Goal: Task Accomplishment & Management: Manage account settings

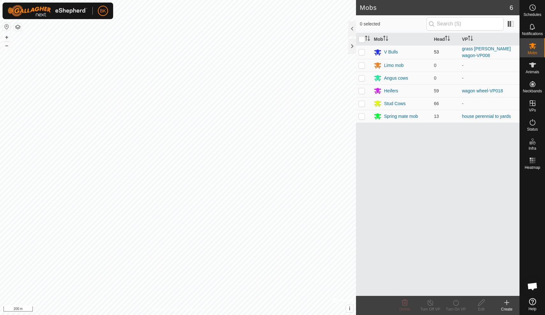
click at [362, 53] on p-checkbox at bounding box center [361, 51] width 6 height 5
checkbox input "true"
click at [537, 14] on span "Schedules" at bounding box center [532, 15] width 18 height 4
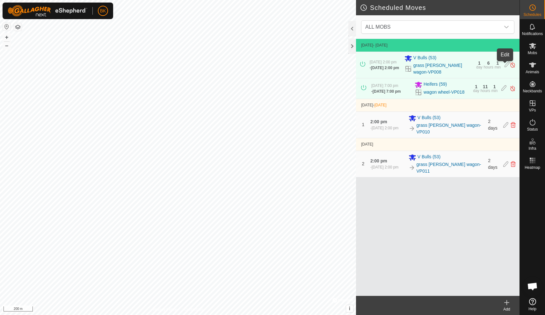
click at [504, 67] on icon at bounding box center [506, 64] width 5 height 7
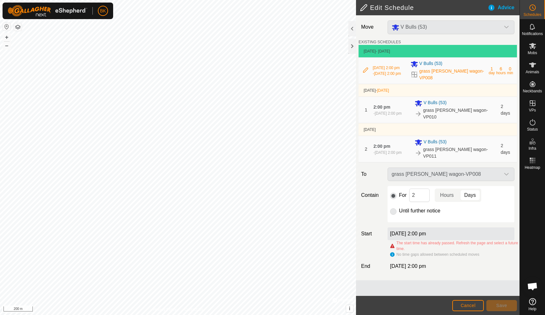
click at [470, 170] on div "grass [PERSON_NAME] wagon-VP008" at bounding box center [451, 174] width 132 height 13
click at [416, 193] on input "2" at bounding box center [419, 195] width 20 height 13
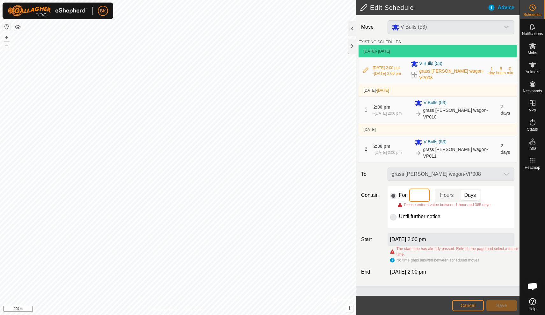
type input "1"
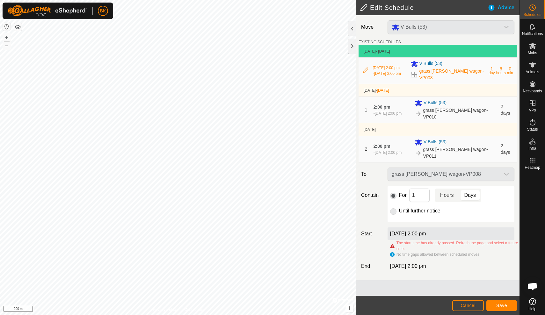
click at [450, 195] on p-togglebutton "Hours" at bounding box center [446, 195] width 25 height 13
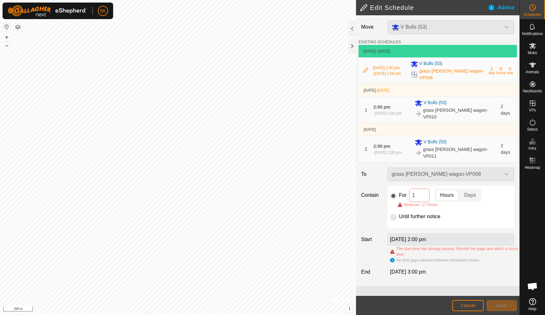
click at [420, 237] on label "[DATE] 2:00 pm" at bounding box center [408, 239] width 36 height 5
click at [457, 302] on button "Cancel" at bounding box center [468, 305] width 32 height 11
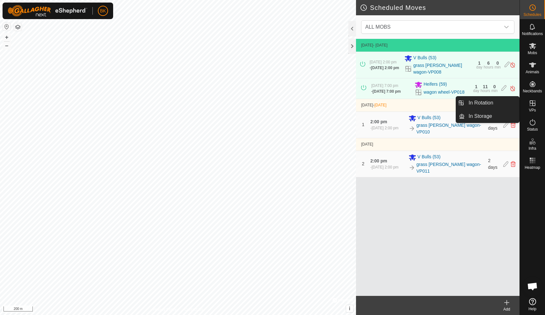
click at [533, 107] on es-virtualpaddocks-svg-icon at bounding box center [531, 103] width 11 height 10
click at [535, 104] on icon at bounding box center [532, 103] width 8 height 8
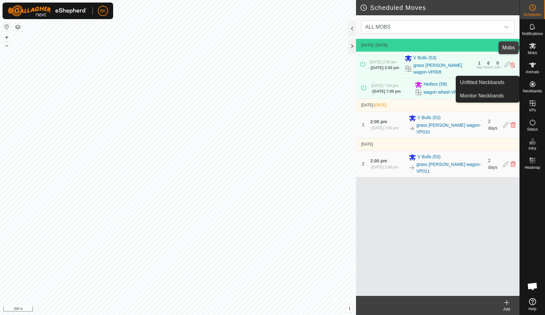
click at [536, 50] on es-mob-svg-icon at bounding box center [531, 46] width 11 height 10
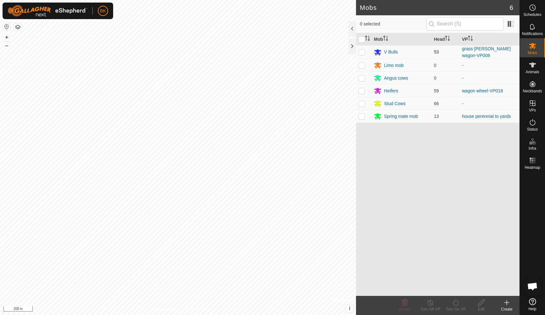
click at [365, 51] on td at bounding box center [363, 52] width 15 height 14
checkbox input "true"
click at [453, 301] on icon at bounding box center [456, 303] width 8 height 8
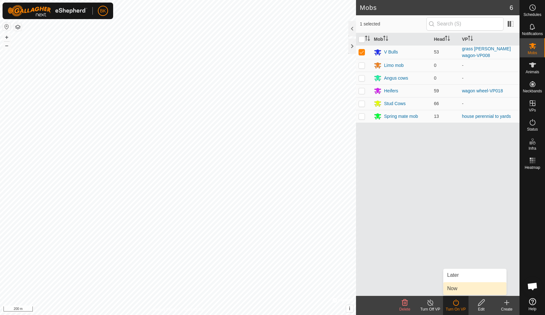
click at [456, 290] on link "Now" at bounding box center [474, 288] width 63 height 13
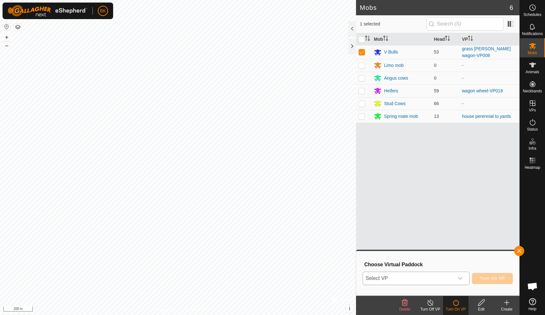
click at [456, 283] on div "dropdown trigger" at bounding box center [460, 278] width 13 height 13
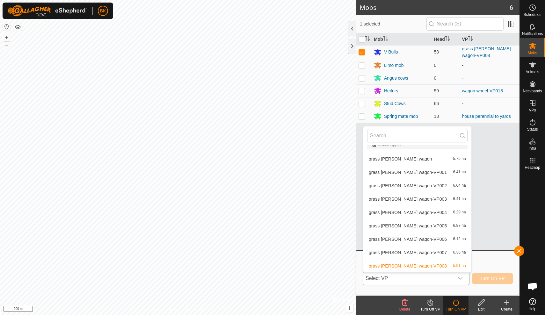
scroll to position [506, 0]
click at [446, 267] on li "grass [PERSON_NAME] wagon-VP009 6.13 ha" at bounding box center [417, 266] width 108 height 13
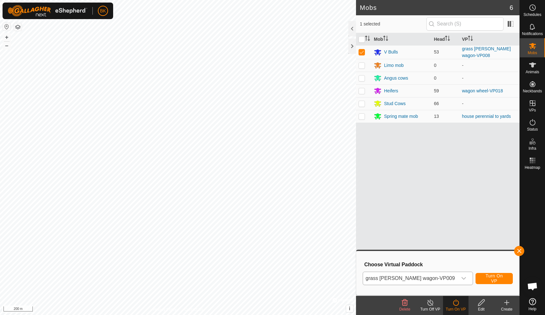
click at [490, 277] on span "Turn On VP" at bounding box center [493, 278] width 21 height 10
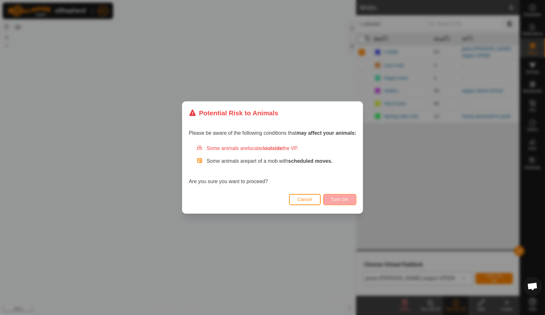
click at [352, 198] on button "Turn On" at bounding box center [339, 199] width 33 height 11
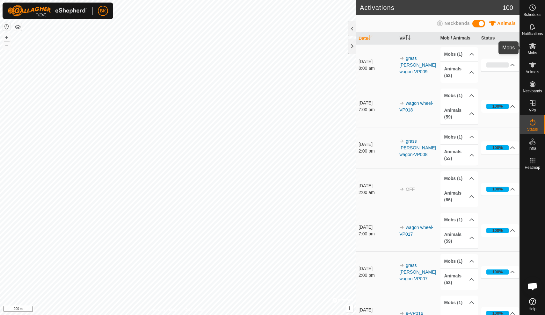
click at [532, 45] on icon at bounding box center [532, 46] width 7 height 6
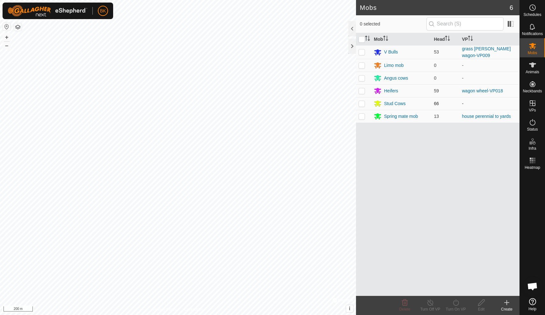
click at [364, 104] on p-checkbox at bounding box center [361, 103] width 6 height 5
checkbox input "true"
click at [456, 305] on icon at bounding box center [456, 303] width 8 height 8
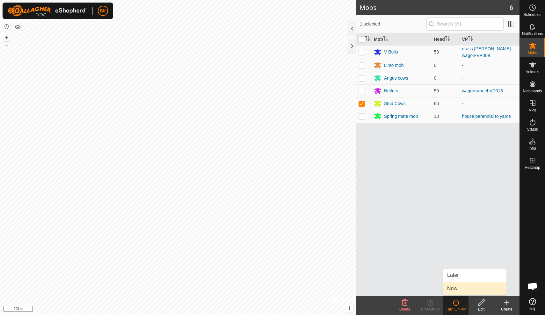
click at [455, 292] on link "Now" at bounding box center [474, 288] width 63 height 13
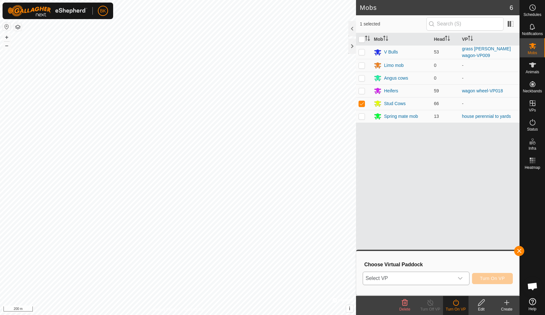
click at [452, 280] on span "Select VP" at bounding box center [408, 278] width 91 height 13
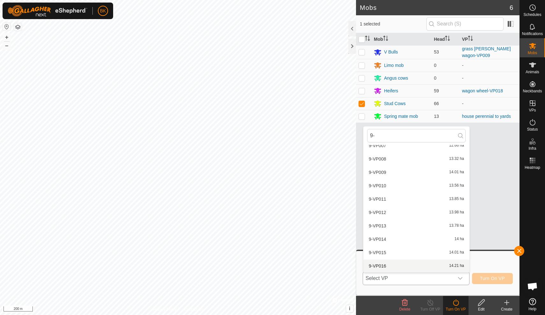
scroll to position [114, 0]
type input "9-"
click at [428, 255] on li "9-VP016 14.21 ha" at bounding box center [416, 252] width 106 height 13
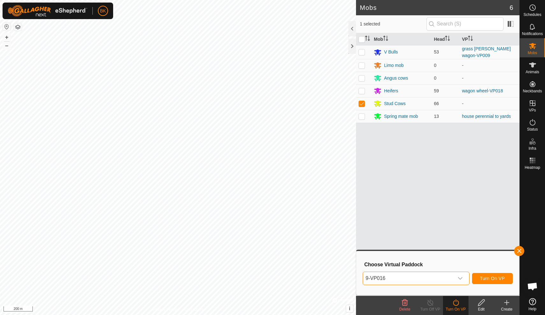
click at [484, 282] on button "Turn On VP" at bounding box center [492, 278] width 41 height 11
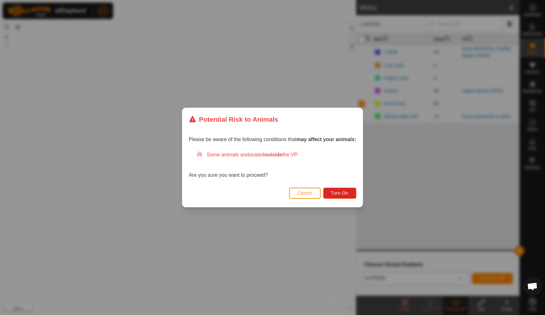
click at [319, 194] on button "Cancel" at bounding box center [305, 193] width 32 height 11
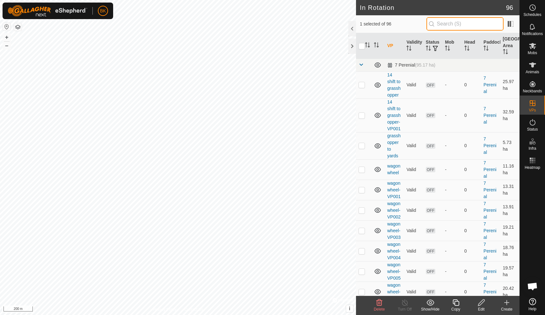
click at [461, 21] on input "text" at bounding box center [464, 23] width 77 height 13
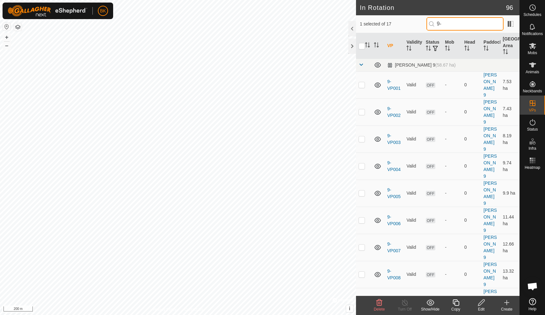
type input "9-"
checkbox input "true"
click at [456, 36] on th "Mob" at bounding box center [451, 46] width 19 height 26
click at [457, 18] on input "9-" at bounding box center [464, 23] width 77 height 13
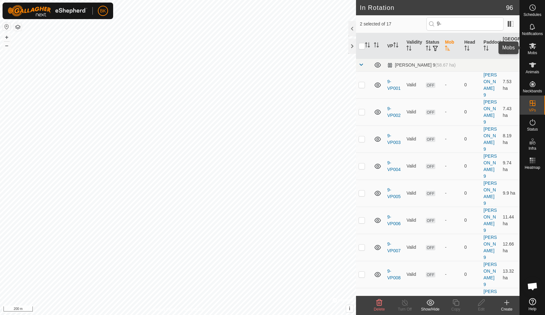
click at [531, 42] on es-mob-svg-icon at bounding box center [531, 46] width 11 height 10
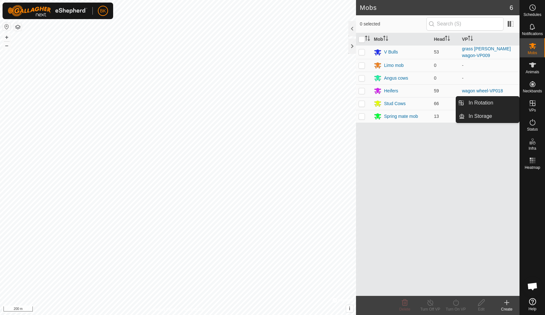
click at [534, 109] on span "VPs" at bounding box center [531, 110] width 7 height 4
click at [503, 107] on link "In Rotation" at bounding box center [491, 103] width 54 height 13
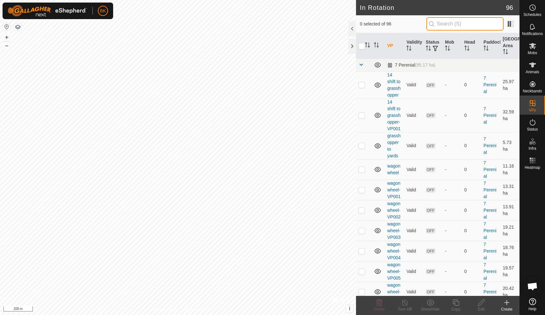
click at [475, 26] on input "text" at bounding box center [464, 23] width 77 height 13
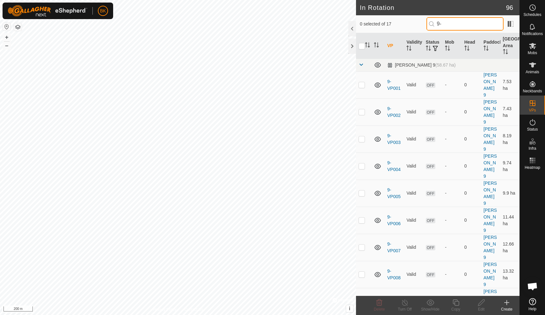
type input "9-"
checkbox input "true"
click at [456, 307] on div "Copy" at bounding box center [455, 309] width 25 height 6
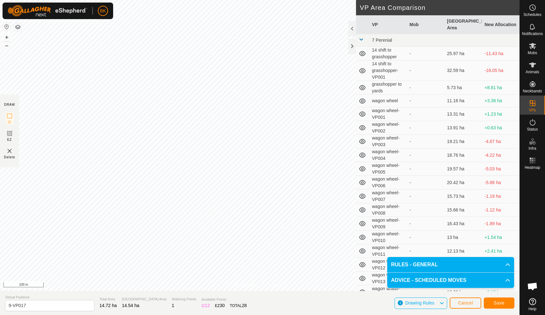
click at [494, 301] on span "Save" at bounding box center [498, 302] width 11 height 5
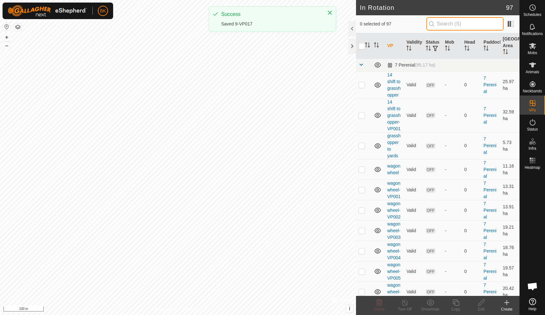
click at [454, 21] on input "text" at bounding box center [464, 23] width 77 height 13
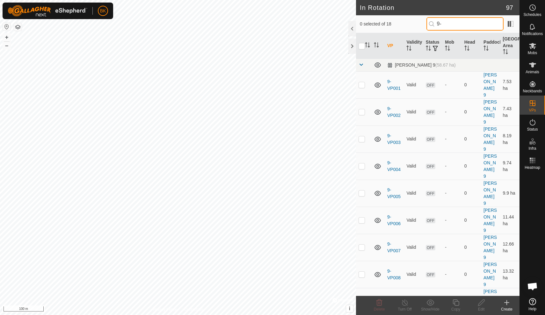
type input "9-"
drag, startPoint x: 419, startPoint y: 236, endPoint x: 414, endPoint y: 190, distance: 46.1
click at [414, 190] on tbody "[PERSON_NAME] 9 (58.67 ha) 9-VP001 Valid OFF - 0 [PERSON_NAME] 9 7.53 ha 9-VP00…" at bounding box center [437, 309] width 163 height 500
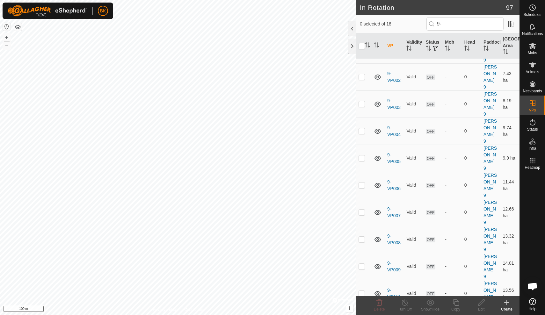
scroll to position [36, 0]
checkbox input "true"
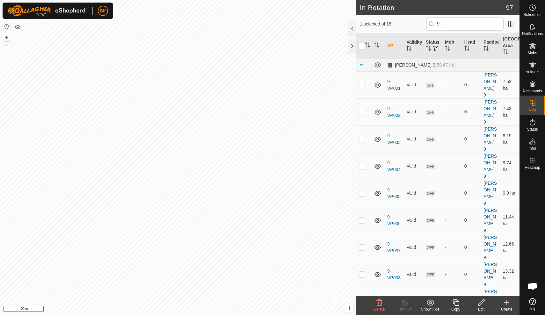
click at [457, 304] on icon at bounding box center [456, 303] width 8 height 8
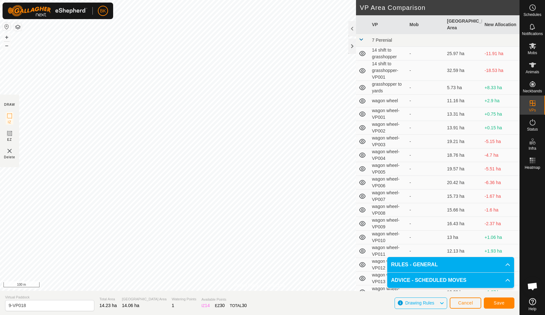
click at [492, 303] on button "Save" at bounding box center [498, 302] width 31 height 11
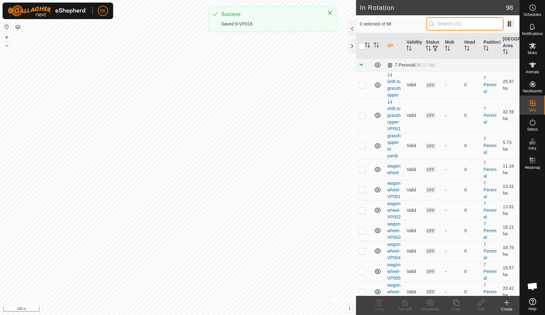
click at [467, 25] on input "text" at bounding box center [464, 23] width 77 height 13
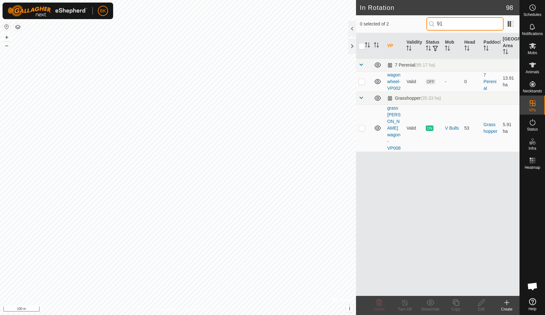
type input "9"
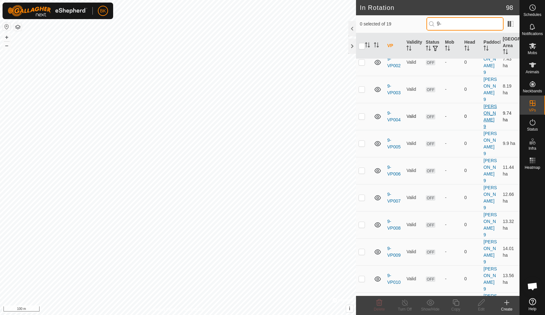
scroll to position [49, 0]
type input "9-"
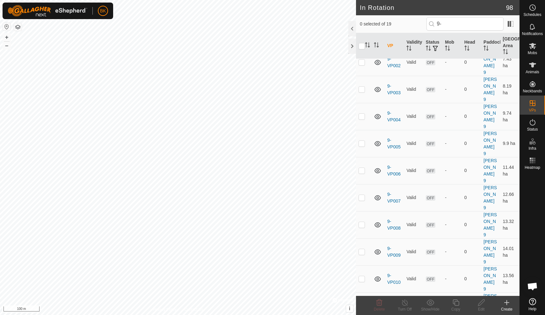
scroll to position [49, 0]
checkbox input "true"
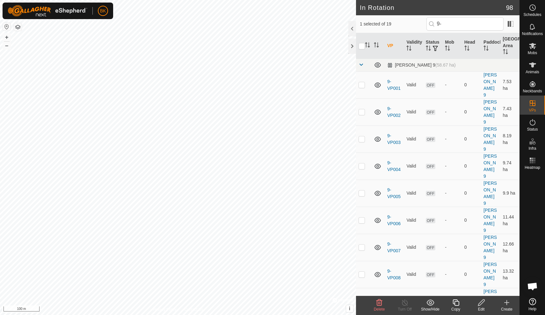
click at [457, 302] on icon at bounding box center [455, 302] width 6 height 6
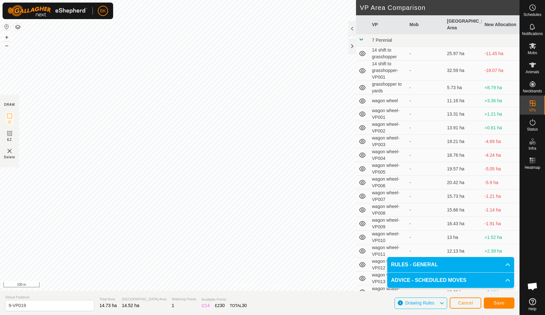
click at [509, 306] on button "Save" at bounding box center [498, 302] width 31 height 11
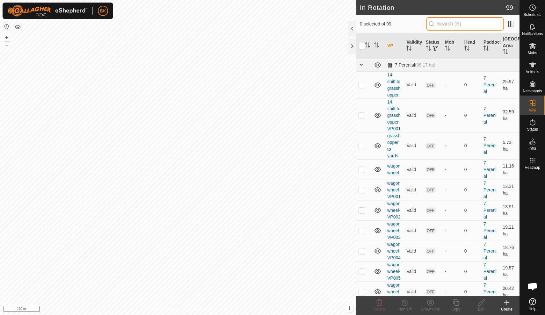
click at [463, 25] on input "text" at bounding box center [464, 23] width 77 height 13
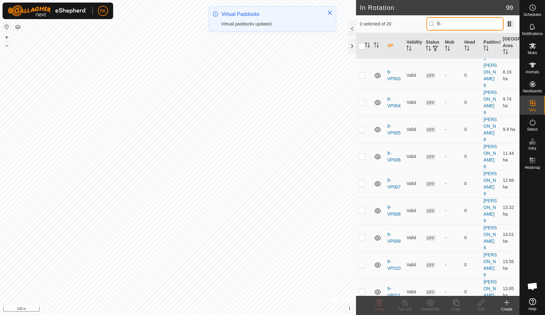
scroll to position [63, 0]
type input "9-"
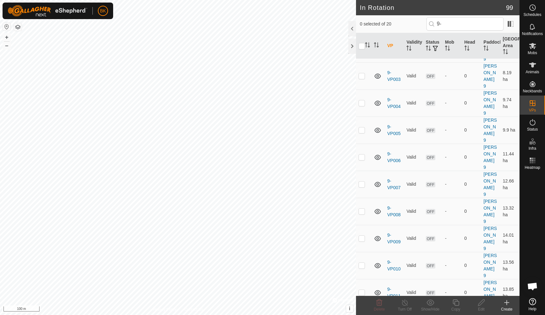
scroll to position [0, 0]
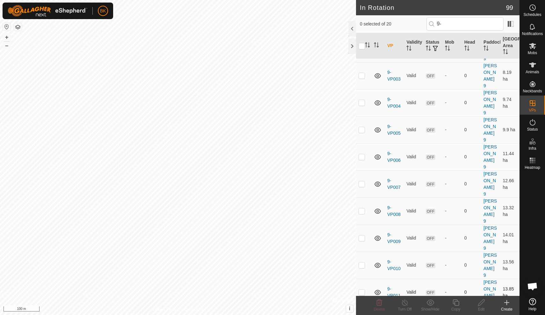
scroll to position [63, 0]
checkbox input "true"
click at [456, 309] on div "Copy" at bounding box center [455, 309] width 25 height 6
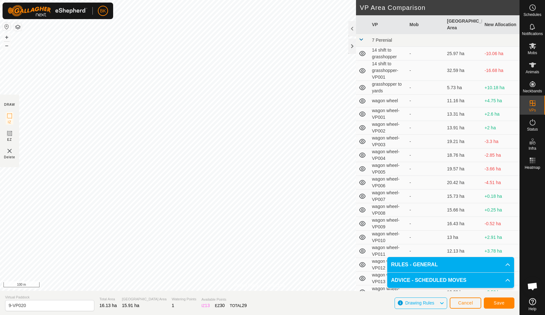
click at [494, 304] on span "Save" at bounding box center [498, 302] width 11 height 5
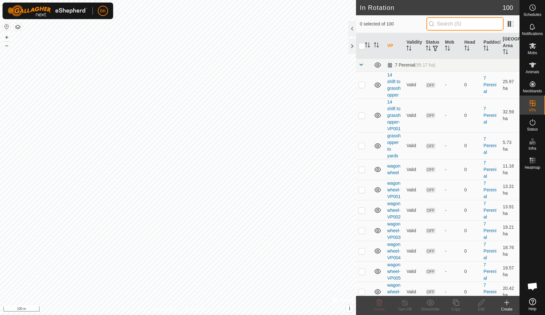
click at [457, 25] on input "text" at bounding box center [464, 23] width 77 height 13
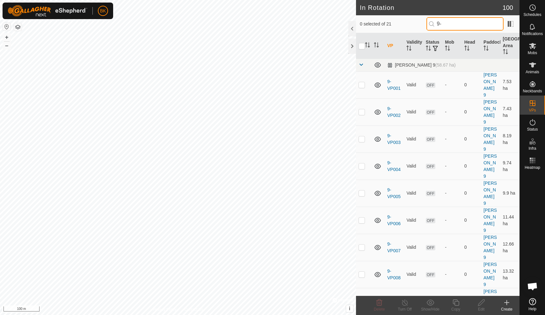
type input "9-"
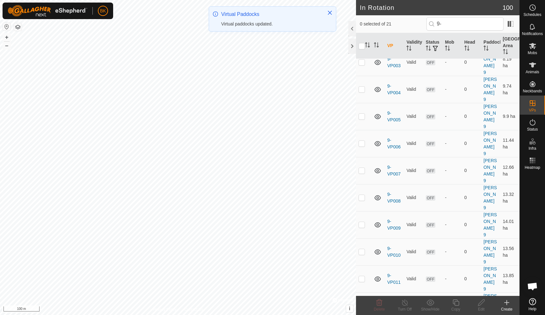
scroll to position [77, 0]
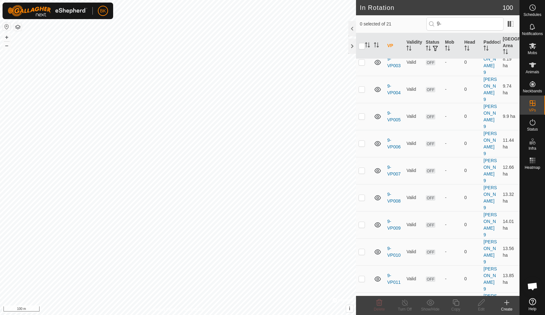
checkbox input "true"
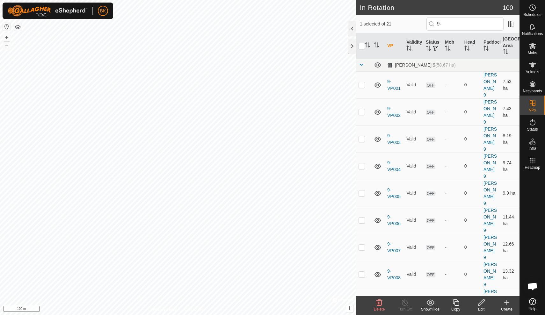
click at [454, 304] on icon at bounding box center [455, 302] width 6 height 6
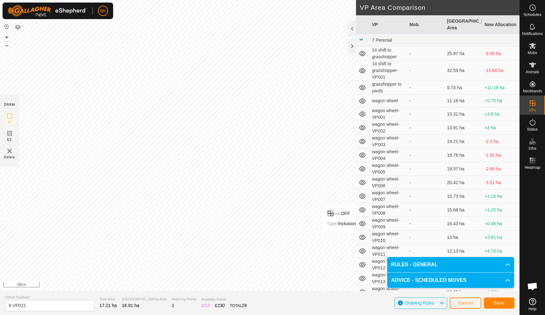
click at [494, 305] on span "Save" at bounding box center [498, 302] width 11 height 5
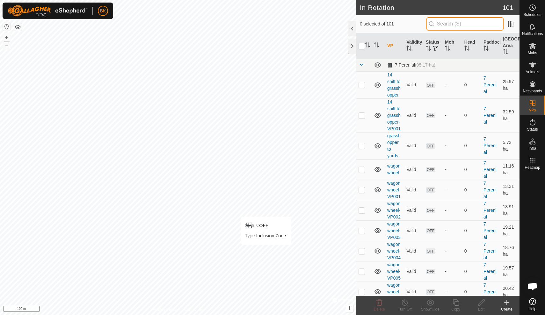
click at [456, 25] on input "text" at bounding box center [464, 23] width 77 height 13
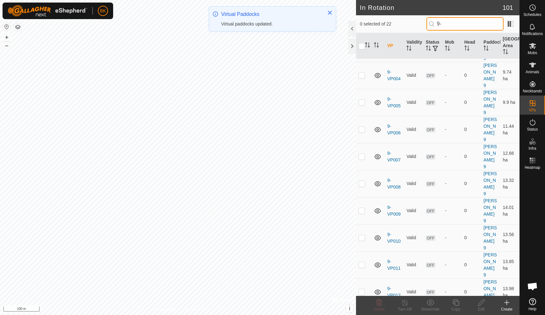
scroll to position [90, 0]
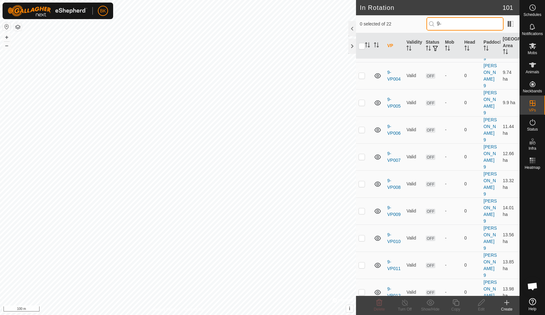
type input "9-"
click at [363, 290] on tbody "[PERSON_NAME] 9 (58.67 ha) 9-VP001 Valid OFF - 0 [PERSON_NAME] 9 7.53 ha 9-VP00…" at bounding box center [437, 272] width 163 height 608
checkbox input "true"
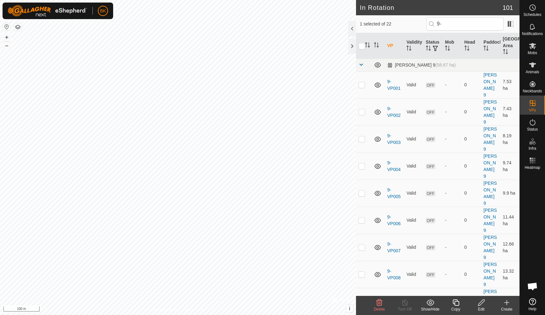
click at [455, 304] on icon at bounding box center [456, 303] width 8 height 8
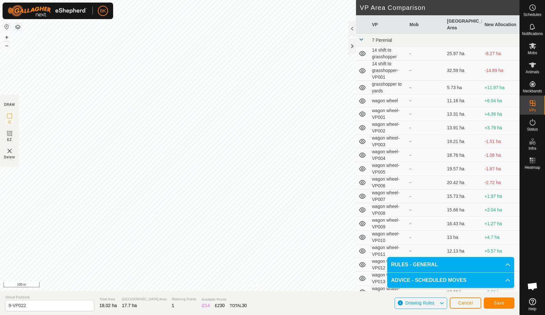
click at [491, 304] on button "Save" at bounding box center [498, 302] width 31 height 11
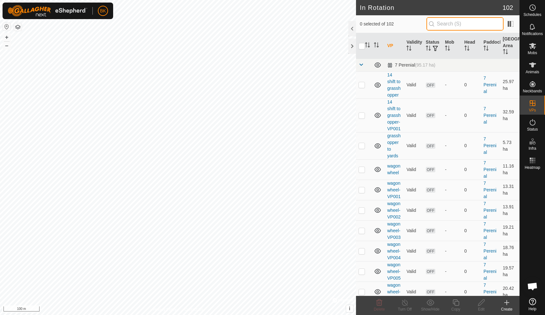
click at [458, 27] on input "text" at bounding box center [464, 23] width 77 height 13
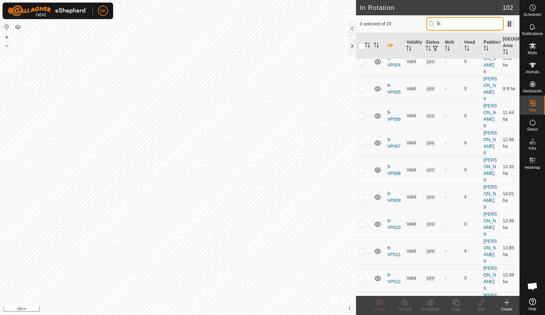
scroll to position [104, 0]
type input "9-"
click at [363, 287] on tbody "[PERSON_NAME] 9 (58.67 ha) 9-VP001 Valid OFF - 0 [PERSON_NAME] 9 7.53 ha 9-VP00…" at bounding box center [437, 271] width 163 height 635
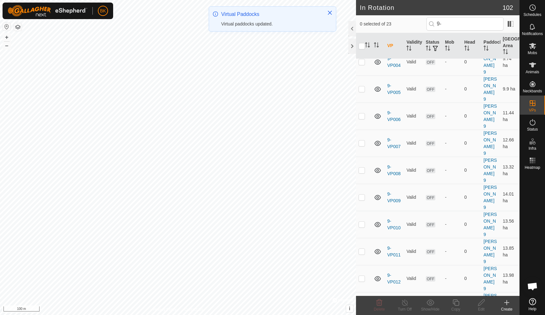
checkbox input "true"
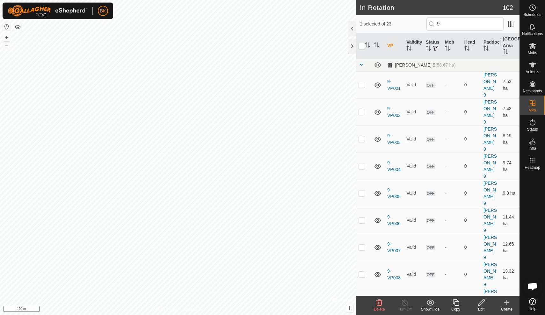
click at [457, 302] on icon at bounding box center [456, 303] width 8 height 8
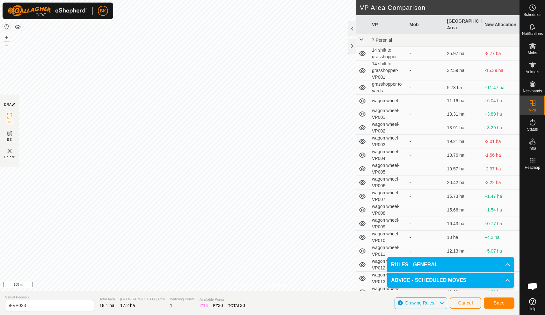
click at [492, 301] on button "Save" at bounding box center [498, 302] width 31 height 11
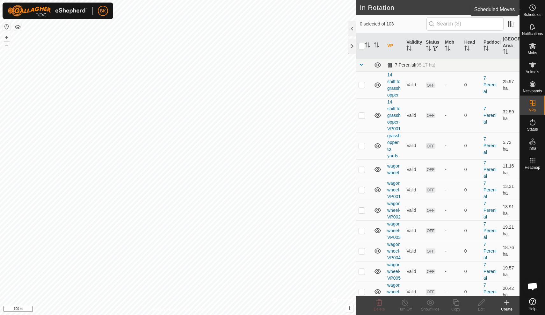
click at [533, 7] on icon at bounding box center [532, 8] width 8 height 8
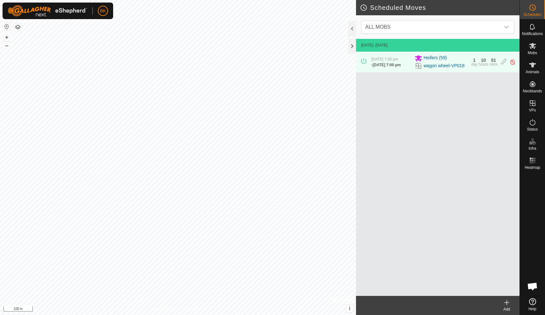
click at [506, 304] on icon at bounding box center [506, 302] width 0 height 4
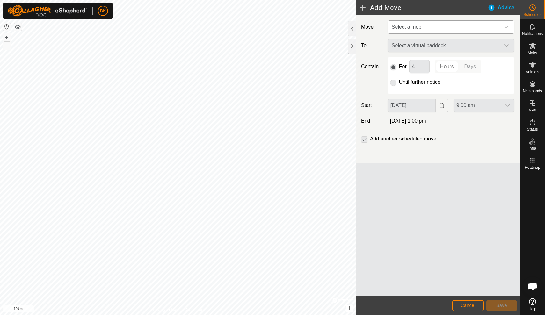
click at [455, 28] on span "Select a mob" at bounding box center [444, 27] width 111 height 13
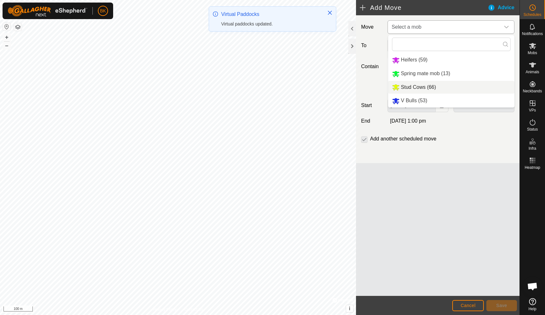
click at [428, 87] on li "Stud Cows (66)" at bounding box center [451, 87] width 126 height 13
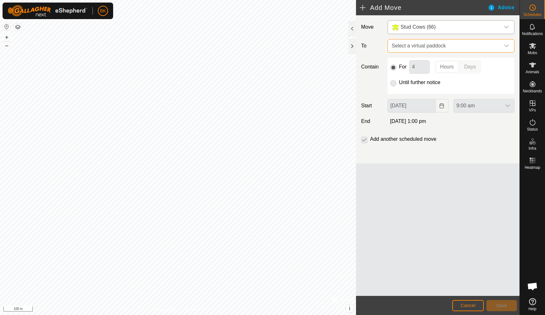
click at [415, 47] on span "Select a virtual paddock" at bounding box center [444, 45] width 111 height 13
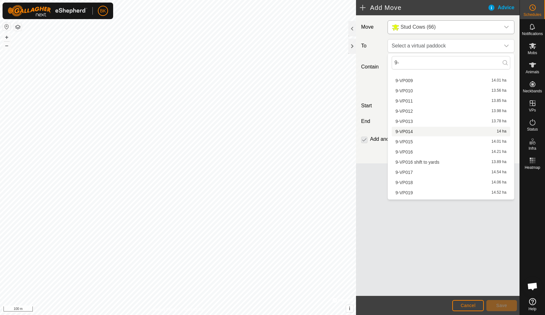
scroll to position [93, 0]
type input "9-"
click at [436, 158] on li "9-VP016 shift to yards 13.89 ha" at bounding box center [450, 162] width 118 height 10
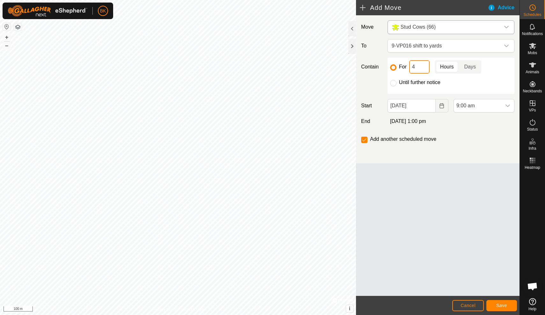
click at [419, 70] on input "4" at bounding box center [419, 66] width 20 height 13
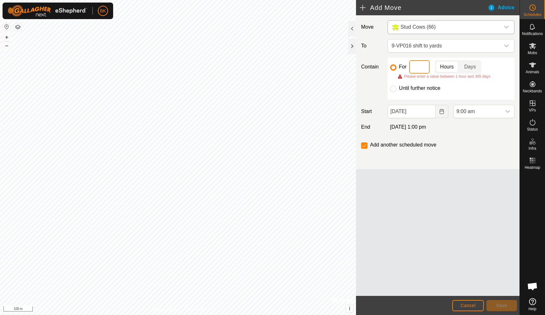
type input "6"
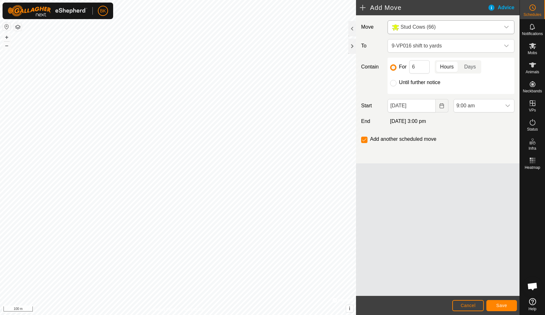
click at [504, 303] on span "Save" at bounding box center [501, 305] width 11 height 5
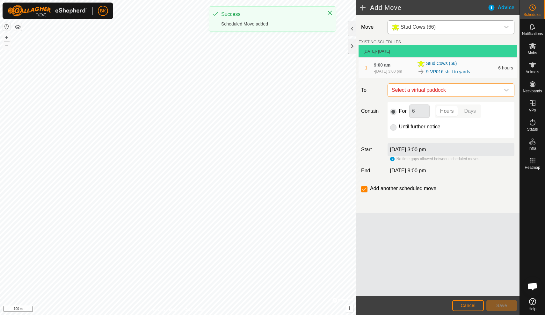
click at [444, 97] on span "Select a virtual paddock" at bounding box center [444, 90] width 111 height 13
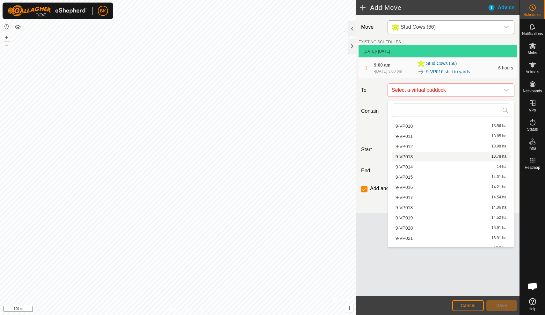
scroll to position [226, 0]
click at [411, 197] on li "9-VP017 14.54 ha" at bounding box center [450, 198] width 118 height 10
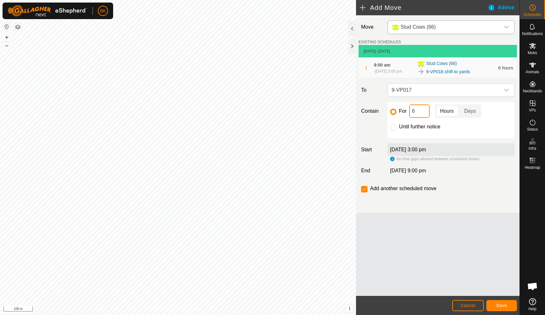
click at [424, 117] on input "6" at bounding box center [419, 110] width 20 height 13
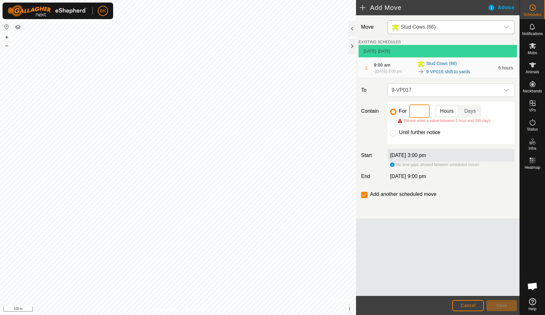
type input "1"
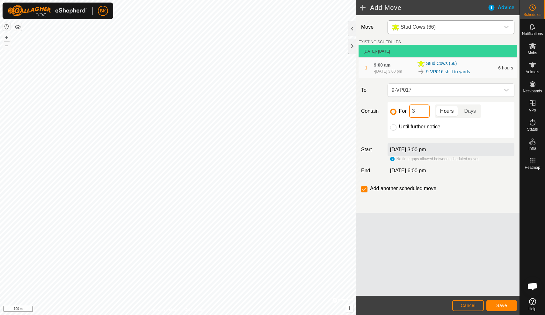
type input "36"
click at [505, 310] on button "Save" at bounding box center [501, 305] width 31 height 11
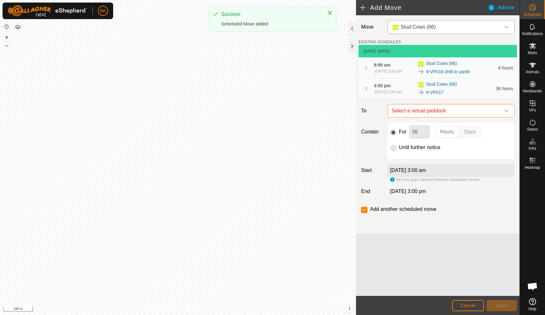
click at [455, 117] on span "Select a virtual paddock" at bounding box center [444, 110] width 111 height 13
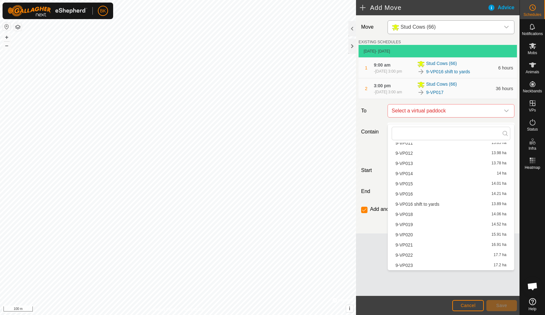
scroll to position [243, 0]
click at [421, 216] on li "9-VP018 14.06 ha" at bounding box center [450, 215] width 118 height 10
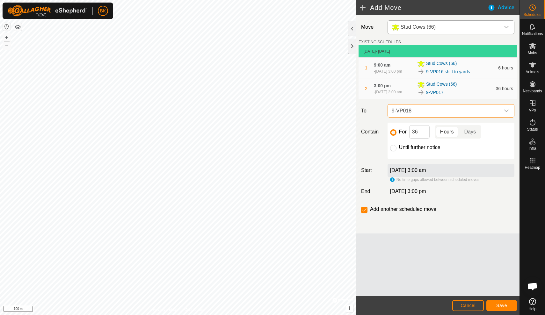
click at [503, 305] on span "Save" at bounding box center [501, 305] width 11 height 5
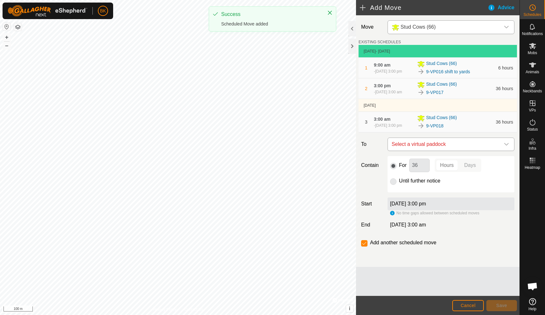
click at [463, 151] on span "Select a virtual paddock" at bounding box center [444, 144] width 111 height 13
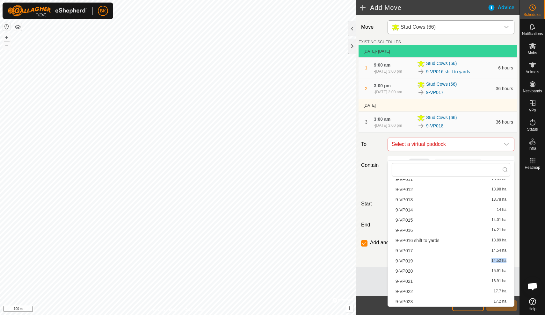
click at [417, 262] on li "9-VP019 14.52 ha" at bounding box center [450, 261] width 118 height 10
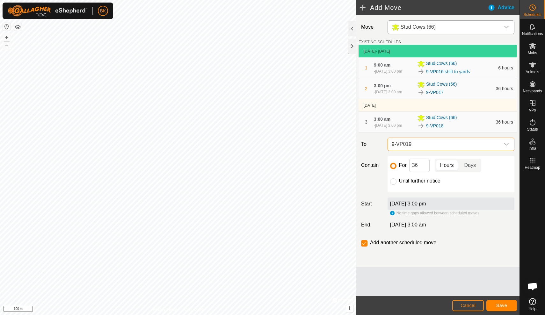
click at [496, 310] on button "Save" at bounding box center [501, 305] width 31 height 11
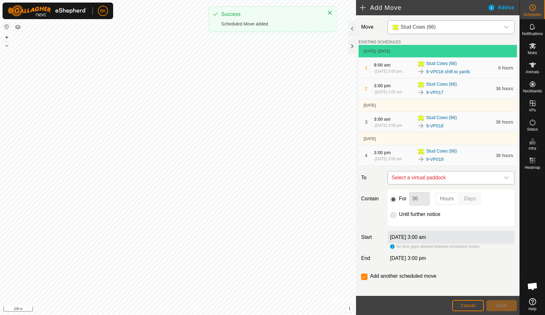
click at [460, 184] on span "Select a virtual paddock" at bounding box center [444, 177] width 111 height 13
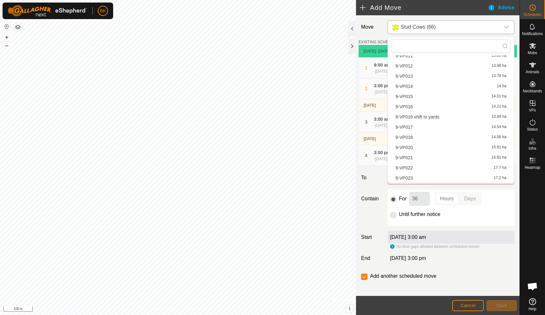
click at [432, 149] on li "9-VP020 15.91 ha" at bounding box center [450, 148] width 118 height 10
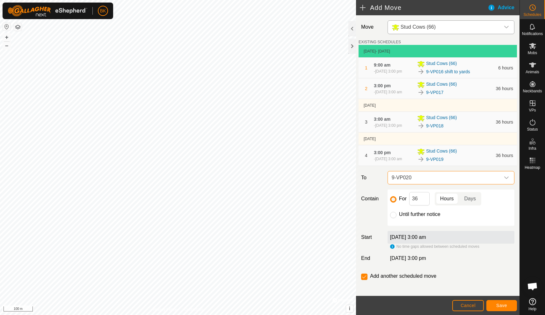
click at [500, 306] on span "Save" at bounding box center [501, 305] width 11 height 5
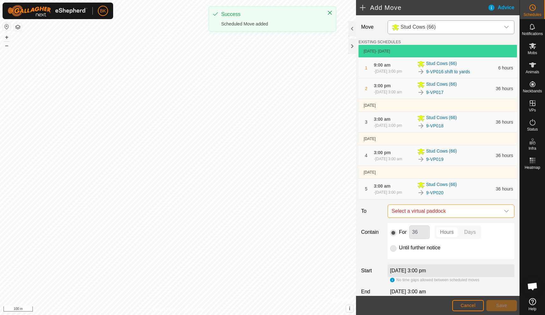
click at [482, 218] on span "Select a virtual paddock" at bounding box center [444, 211] width 111 height 13
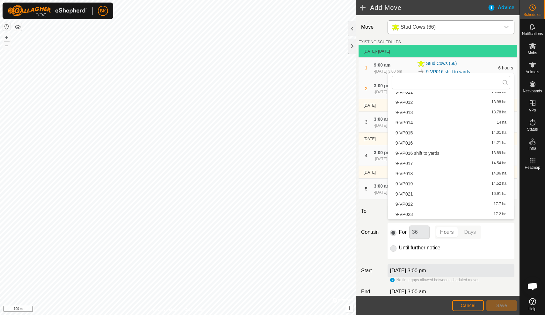
click at [459, 205] on li "9-VP022 17.7 ha" at bounding box center [450, 204] width 118 height 10
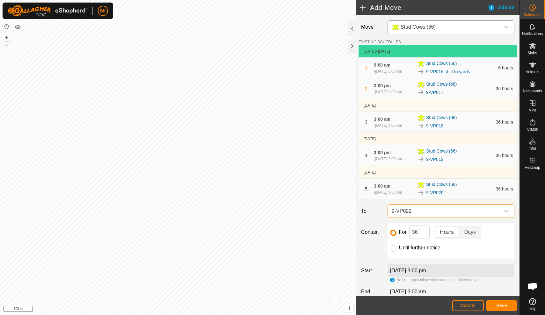
click at [449, 218] on span "9-VP022" at bounding box center [444, 211] width 111 height 13
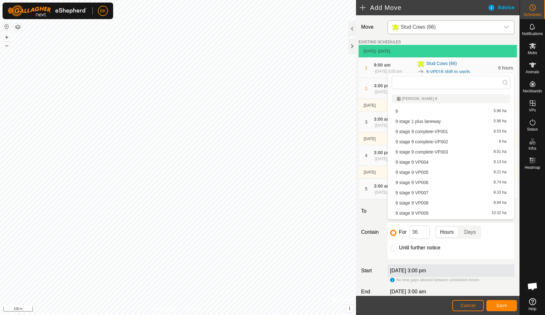
scroll to position [233, 0]
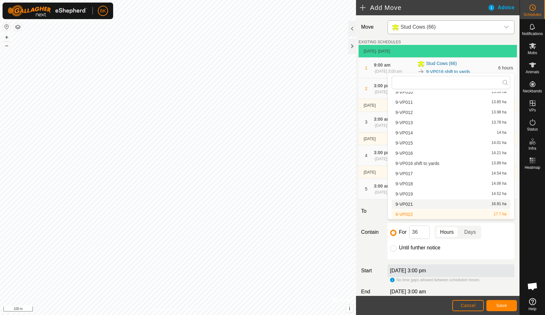
click at [438, 205] on li "9-VP021 16.91 ha" at bounding box center [450, 204] width 118 height 10
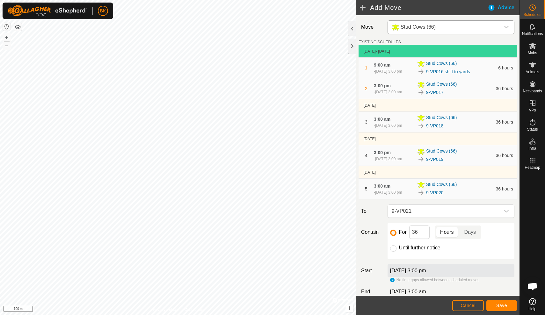
click at [498, 307] on span "Save" at bounding box center [501, 305] width 11 height 5
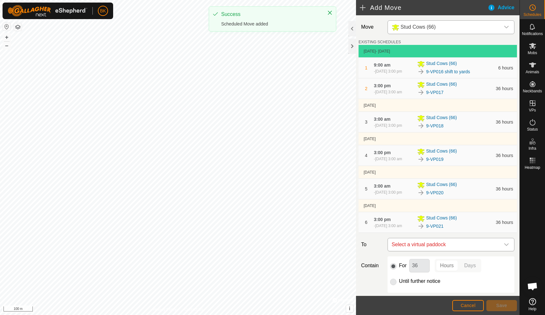
click at [471, 251] on span "Select a virtual paddock" at bounding box center [444, 244] width 111 height 13
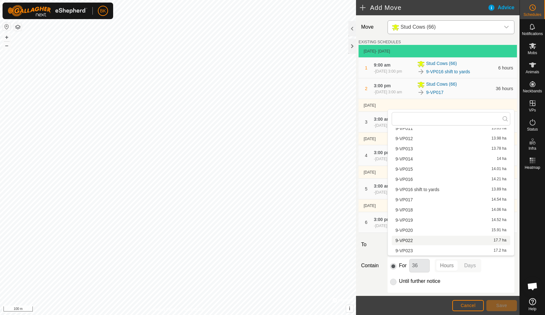
scroll to position [243, 0]
click at [456, 240] on li "9-VP022 17.7 ha" at bounding box center [450, 241] width 118 height 10
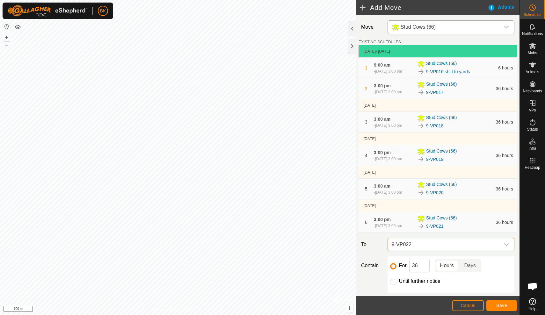
click at [501, 308] on button "Save" at bounding box center [501, 305] width 31 height 11
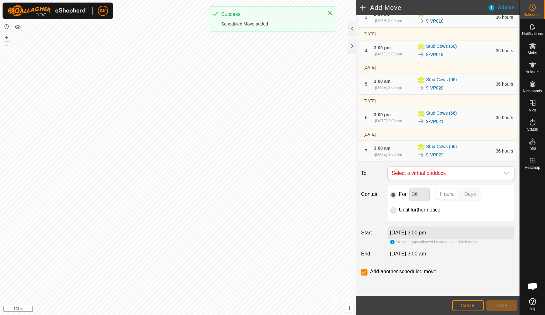
scroll to position [125, 0]
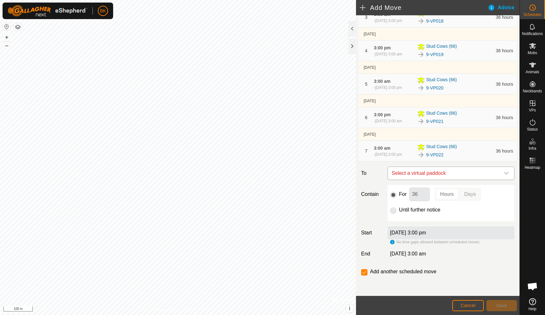
click at [453, 175] on span "Select a virtual paddock" at bounding box center [444, 173] width 111 height 13
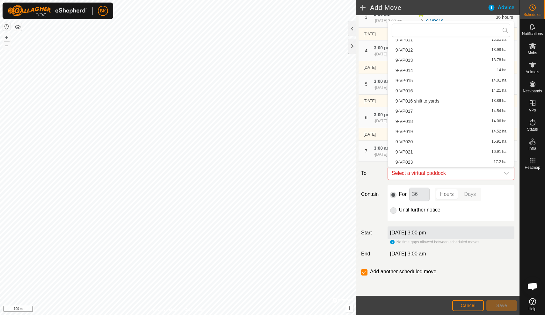
scroll to position [243, 0]
click at [445, 162] on li "9-VP023 17.2 ha" at bounding box center [450, 162] width 118 height 10
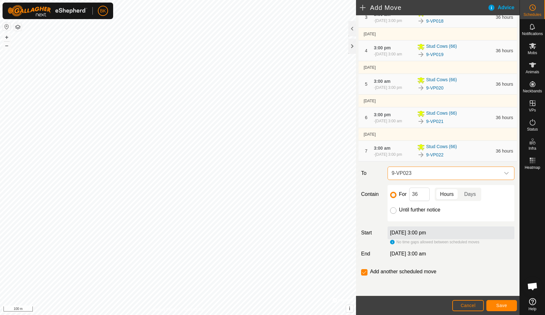
click at [395, 211] on input "Until further notice" at bounding box center [393, 210] width 6 height 6
radio input "true"
checkbox input "false"
click at [501, 305] on span "Save" at bounding box center [501, 305] width 11 height 5
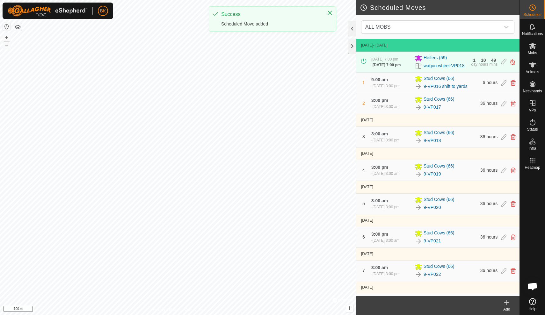
click at [532, 48] on icon at bounding box center [532, 46] width 8 height 8
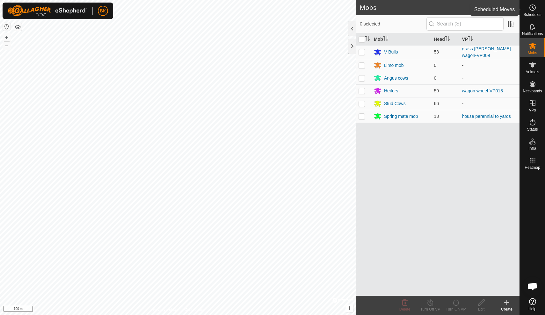
click at [533, 13] on span "Schedules" at bounding box center [532, 15] width 18 height 4
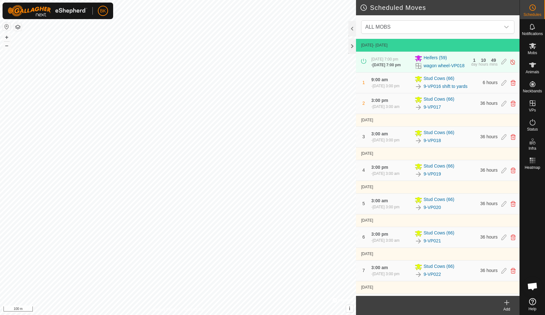
click at [505, 305] on icon at bounding box center [507, 303] width 8 height 8
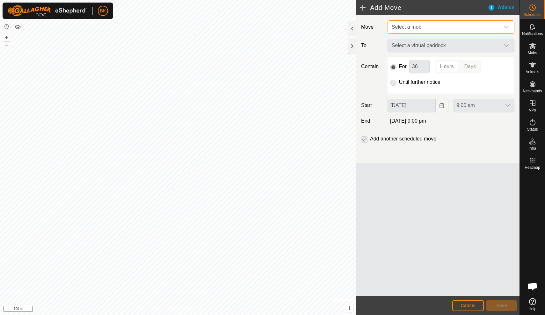
click at [430, 28] on span "Select a mob" at bounding box center [444, 27] width 111 height 13
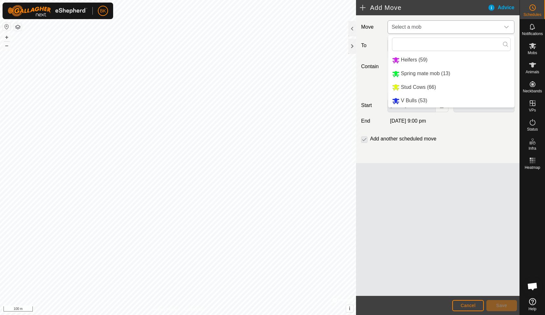
click at [419, 98] on li "V Bulls (53)" at bounding box center [451, 100] width 126 height 13
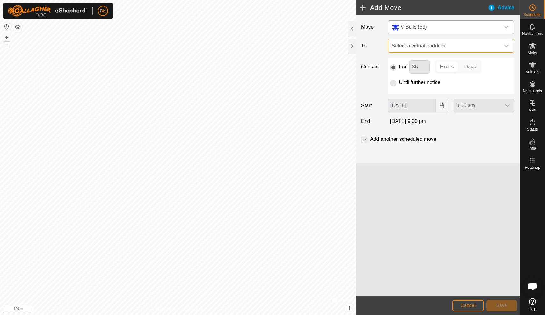
click at [433, 47] on span "Select a virtual paddock" at bounding box center [444, 45] width 111 height 13
click at [408, 51] on span "Select a virtual paddock" at bounding box center [444, 45] width 111 height 13
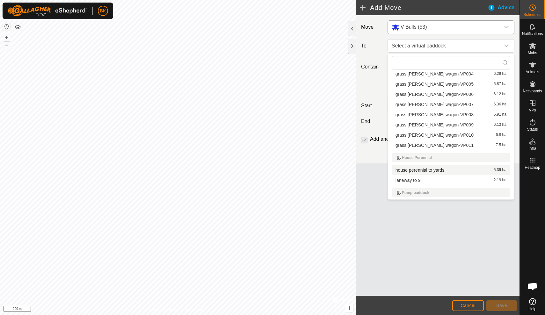
scroll to position [438, 0]
click at [426, 134] on li "grass [PERSON_NAME] wagon-VP010 6.8 ha" at bounding box center [450, 136] width 118 height 10
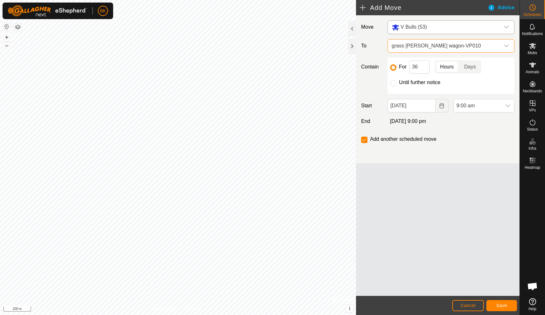
click at [428, 51] on span "grass [PERSON_NAME] wagon-VP010" at bounding box center [444, 45] width 111 height 13
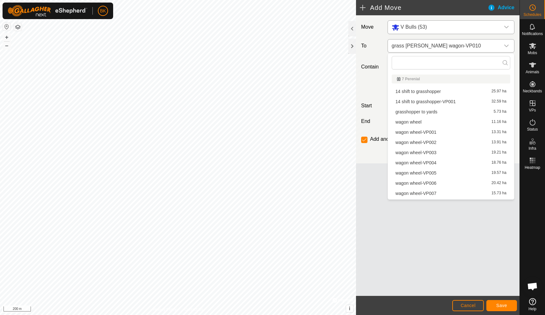
scroll to position [379, 0]
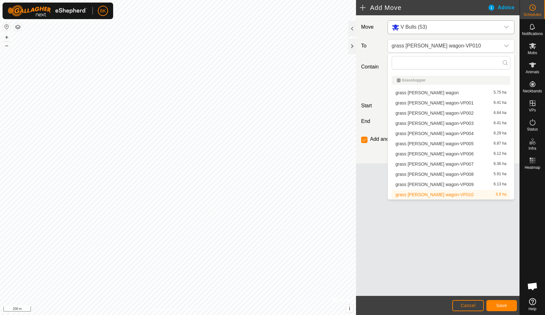
click at [435, 184] on span "grass [PERSON_NAME] wagon-VP009" at bounding box center [434, 184] width 78 height 4
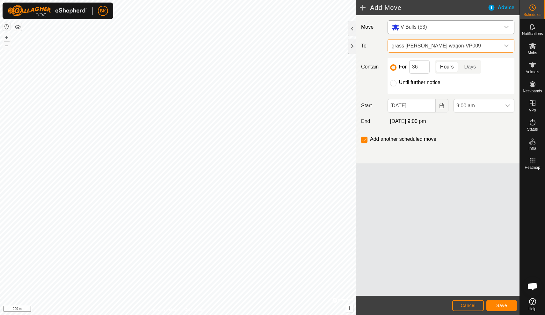
click at [509, 302] on button "Save" at bounding box center [501, 305] width 31 height 11
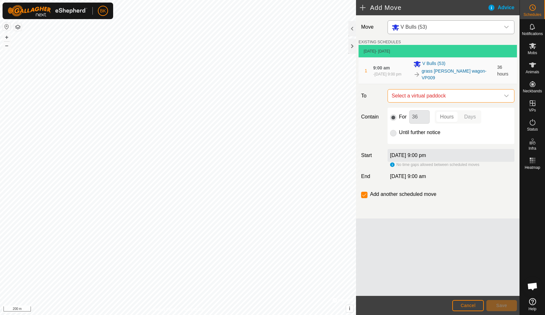
click at [453, 94] on span "Select a virtual paddock" at bounding box center [444, 95] width 111 height 13
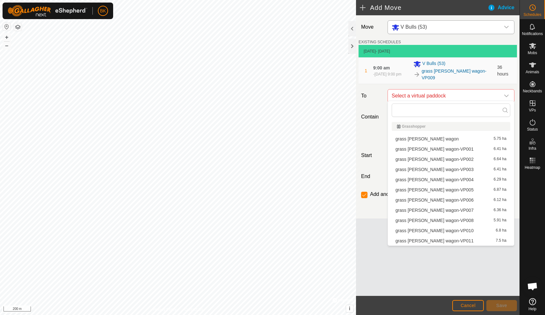
click at [432, 232] on li "grass [PERSON_NAME] wagon-VP010 6.8 ha" at bounding box center [450, 231] width 118 height 10
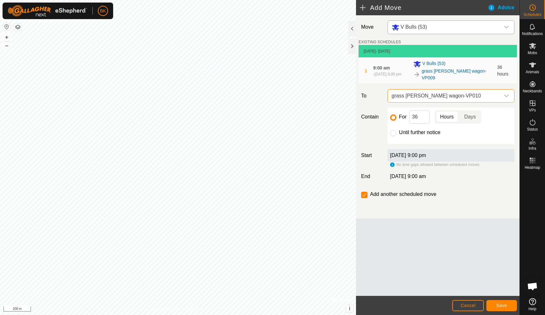
click at [504, 309] on button "Save" at bounding box center [501, 305] width 31 height 11
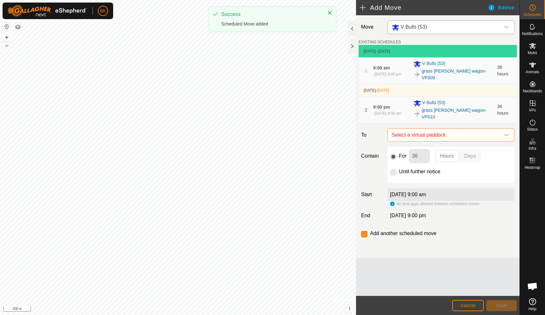
click at [455, 129] on span "Select a virtual paddock" at bounding box center [444, 135] width 111 height 13
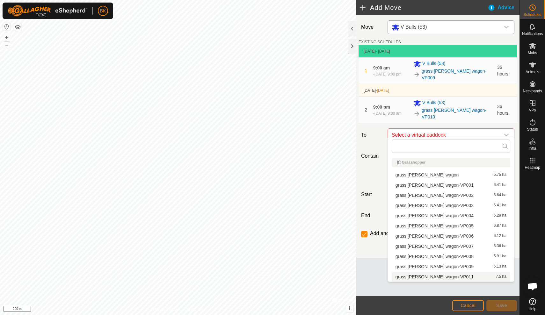
click at [450, 273] on li "grass [PERSON_NAME] wagon-VP011 7.5 ha" at bounding box center [450, 277] width 118 height 10
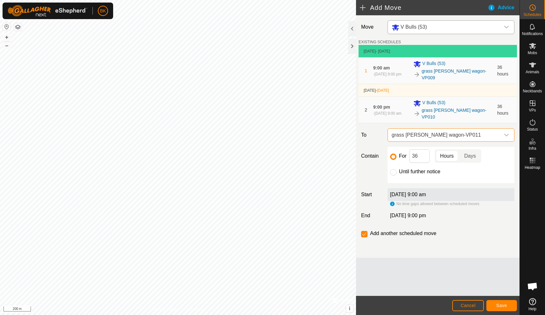
click at [438, 134] on span "grass [PERSON_NAME] wagon-VP011" at bounding box center [444, 135] width 111 height 13
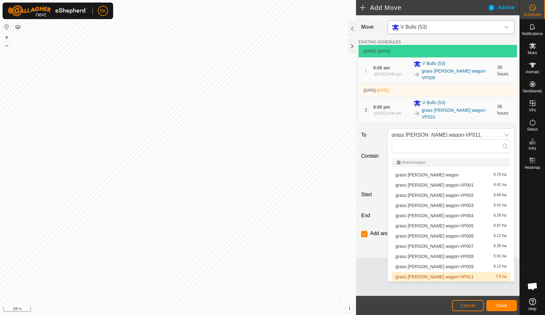
click at [431, 277] on li "grass [PERSON_NAME] wagon-VP011 7.5 ha" at bounding box center [450, 277] width 118 height 10
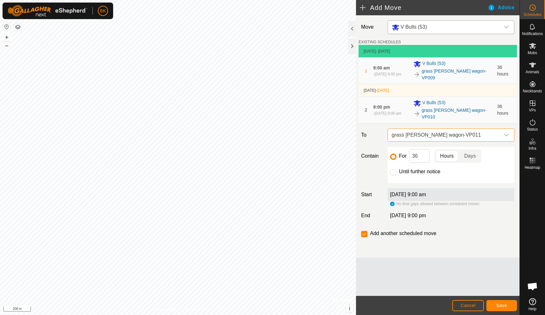
click at [498, 310] on button "Save" at bounding box center [501, 305] width 31 height 11
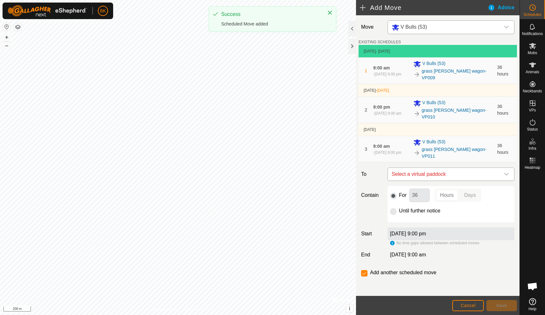
click at [457, 168] on span "Select a virtual paddock" at bounding box center [444, 174] width 111 height 13
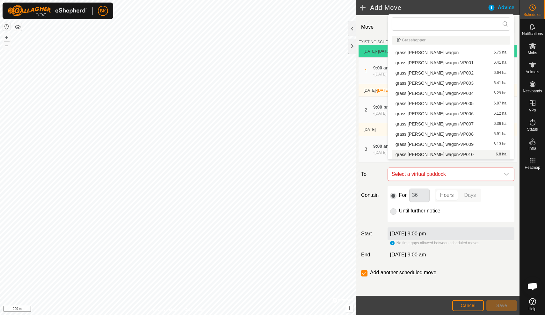
click at [445, 207] on div "Until further notice" at bounding box center [451, 211] width 122 height 8
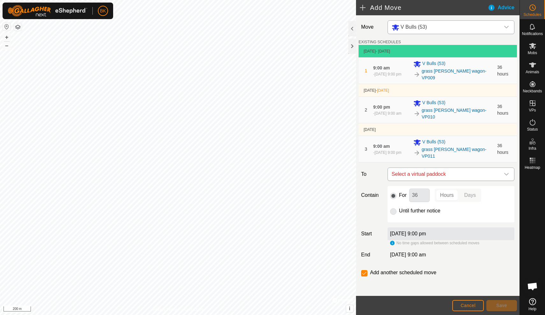
click at [451, 168] on span "Select a virtual paddock" at bounding box center [444, 174] width 111 height 13
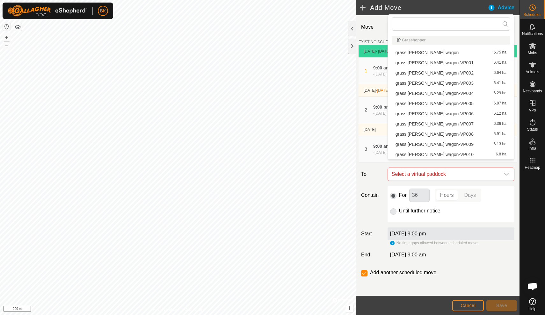
click at [449, 155] on li "grass [PERSON_NAME] wagon-VP010 6.8 ha" at bounding box center [450, 155] width 118 height 10
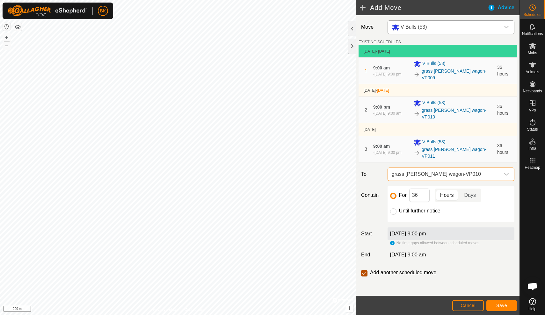
click at [366, 270] on input "checkbox" at bounding box center [364, 273] width 6 height 6
checkbox input "false"
click at [391, 208] on input "Until further notice" at bounding box center [393, 211] width 6 height 6
radio input "true"
click at [499, 306] on span "Save" at bounding box center [501, 305] width 11 height 5
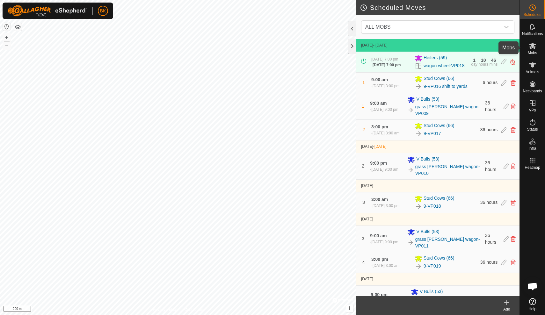
click at [531, 49] on icon at bounding box center [532, 46] width 8 height 8
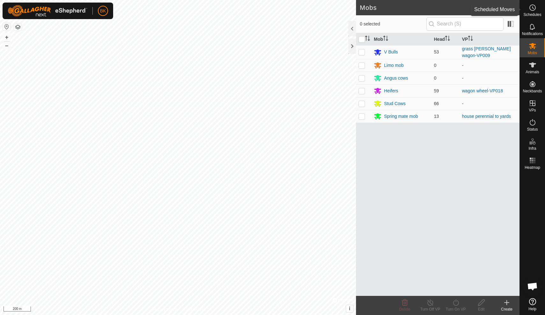
click at [533, 10] on icon at bounding box center [532, 8] width 8 height 8
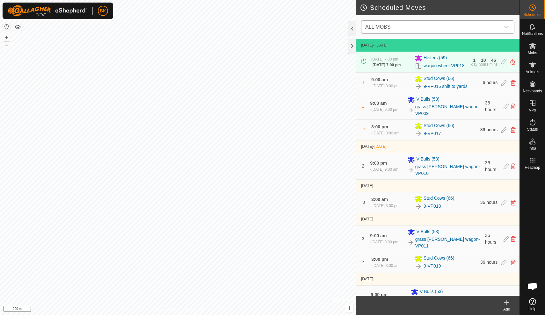
click at [504, 25] on icon "dropdown trigger" at bounding box center [506, 27] width 5 height 5
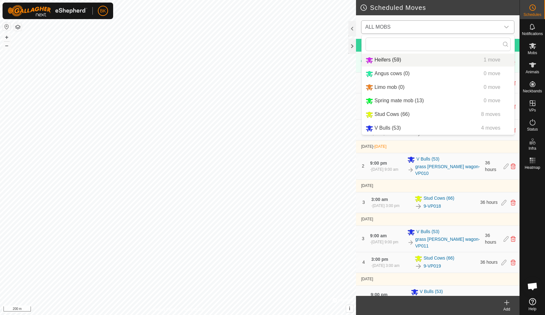
click at [447, 63] on li "Heifers (59) 1 move" at bounding box center [437, 60] width 153 height 13
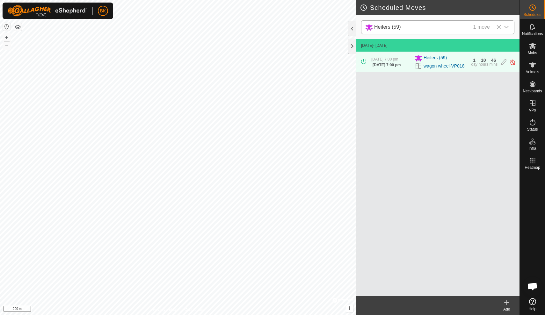
click at [472, 72] on div "[DATE] 7:00 pm - [DATE] 7:00 pm Heifers (59) wagon wheel-VP018 1 day 10 hours 4…" at bounding box center [437, 62] width 158 height 20
click at [503, 66] on icon at bounding box center [503, 62] width 5 height 7
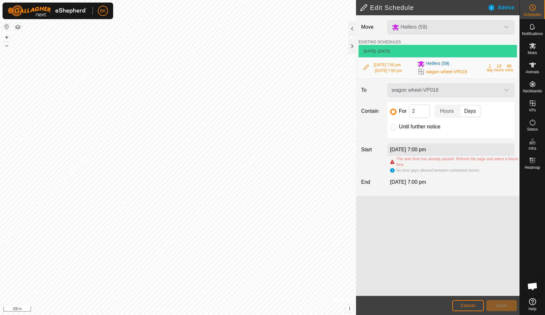
click at [430, 138] on div "For 2 Hours Days Until further notice" at bounding box center [450, 120] width 127 height 36
click at [452, 107] on div "Move Heifers (59) EXISTING SCHEDULES [DATE] - [DATE] [DATE] 7:00 pm - [DATE] 7:…" at bounding box center [437, 105] width 163 height 181
click at [452, 97] on div "wagon wheel-VP018" at bounding box center [451, 89] width 132 height 13
click at [484, 97] on div "wagon wheel-VP018" at bounding box center [451, 89] width 132 height 13
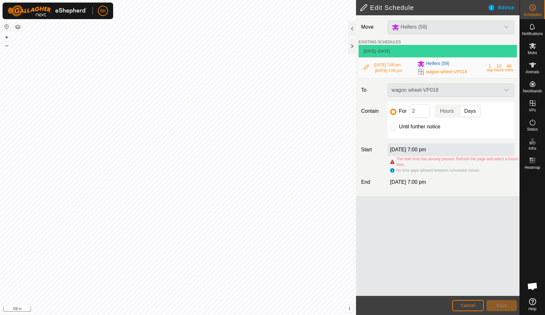
click at [443, 97] on div "wagon wheel-VP018" at bounding box center [451, 89] width 132 height 13
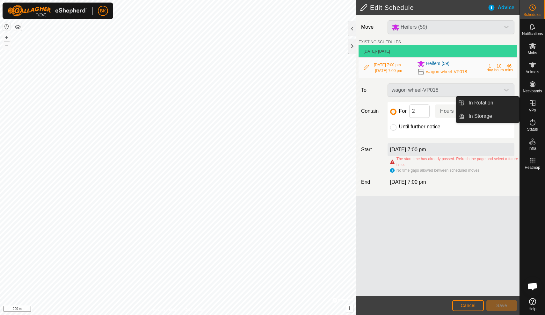
click at [535, 109] on span "VPs" at bounding box center [531, 110] width 7 height 4
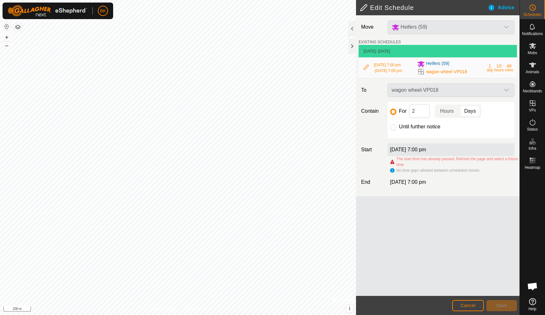
click at [466, 308] on span "Cancel" at bounding box center [467, 305] width 15 height 5
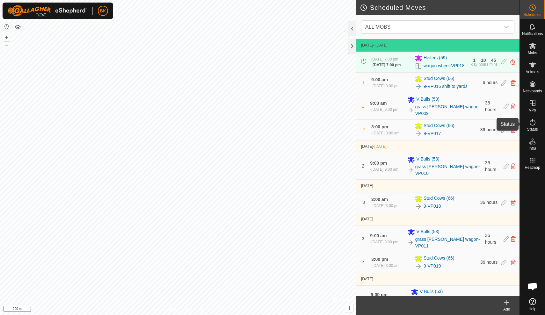
click at [535, 126] on es-activation-svg-icon at bounding box center [531, 122] width 11 height 10
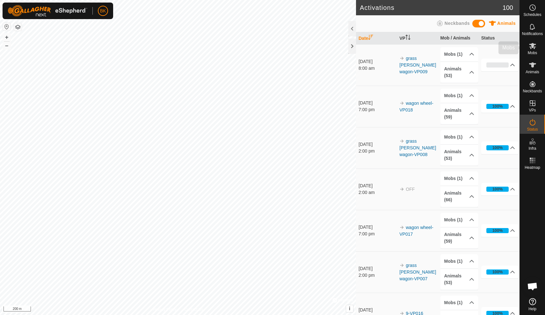
click at [533, 43] on icon at bounding box center [532, 46] width 8 height 8
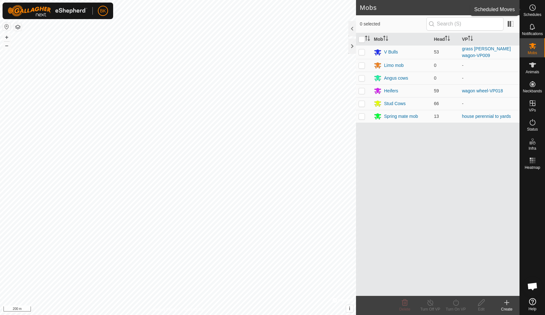
click at [534, 14] on span "Schedules" at bounding box center [532, 15] width 18 height 4
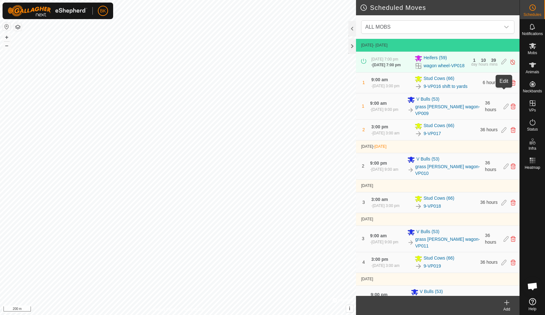
click at [502, 86] on icon at bounding box center [503, 83] width 5 height 6
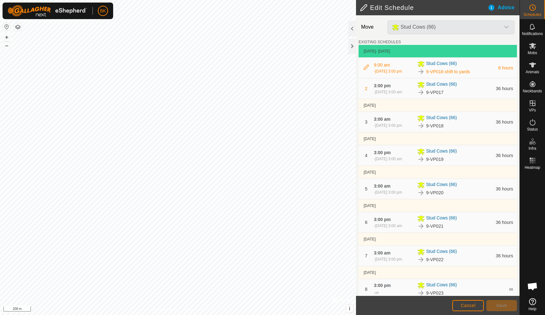
click at [493, 74] on div "9-VP016 shift to yards" at bounding box center [455, 72] width 77 height 8
click at [464, 72] on span "9-VP016 shift to yards" at bounding box center [448, 71] width 44 height 7
click at [391, 69] on span "[DATE] 3:00 pm" at bounding box center [388, 71] width 27 height 4
click at [385, 62] on span "9:00 am" at bounding box center [382, 64] width 16 height 5
click at [365, 69] on icon at bounding box center [365, 67] width 5 height 5
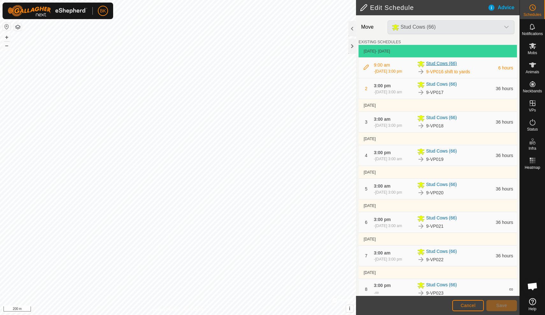
click at [435, 65] on span "Stud Cows (66)" at bounding box center [441, 64] width 31 height 8
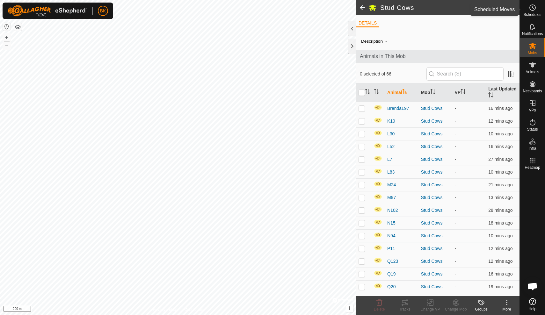
click at [532, 12] on es-schedule-vp-svg-icon at bounding box center [531, 8] width 11 height 10
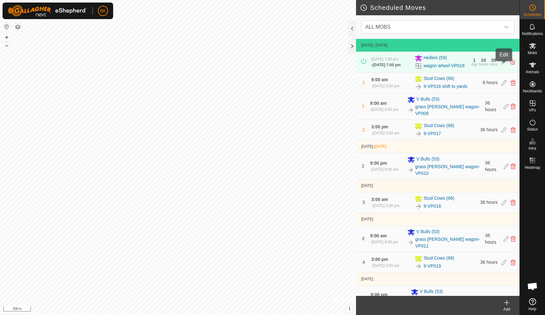
click at [505, 65] on icon at bounding box center [503, 62] width 5 height 7
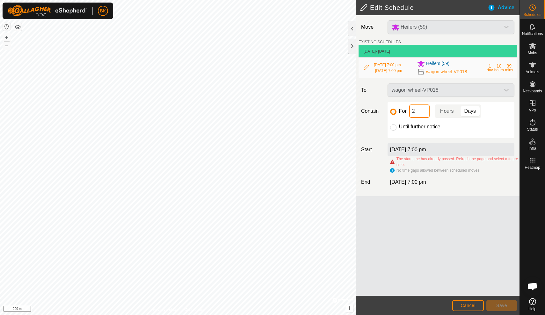
click at [420, 116] on input "2" at bounding box center [419, 110] width 20 height 13
click at [426, 75] on span "wagon wheel-VP018" at bounding box center [446, 71] width 41 height 7
click at [469, 303] on span "Cancel" at bounding box center [467, 305] width 15 height 5
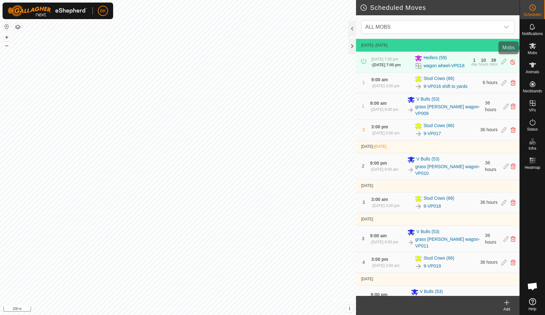
click at [529, 50] on es-mob-svg-icon at bounding box center [531, 46] width 11 height 10
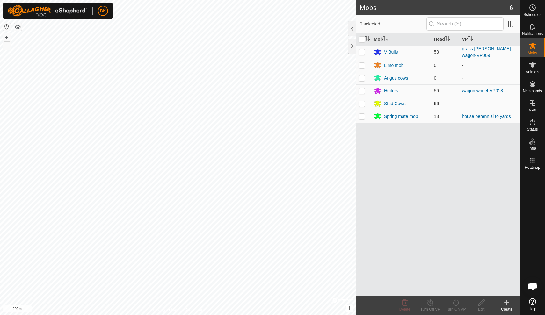
click at [362, 101] on p-checkbox at bounding box center [361, 103] width 6 height 5
checkbox input "true"
click at [531, 9] on icon at bounding box center [532, 8] width 8 height 8
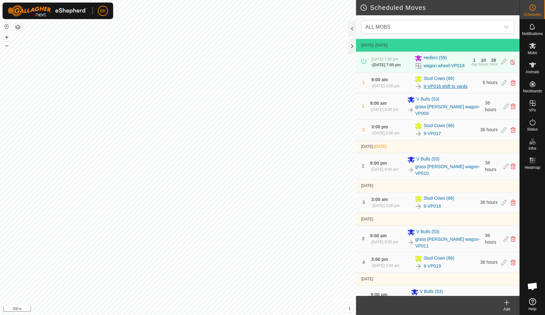
click at [461, 90] on link "9-VP016 shift to yards" at bounding box center [445, 86] width 44 height 7
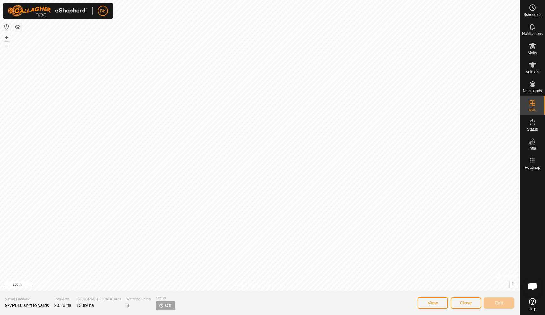
click at [156, 302] on p-tag "Off" at bounding box center [165, 305] width 19 height 9
click at [531, 46] on icon at bounding box center [532, 46] width 7 height 6
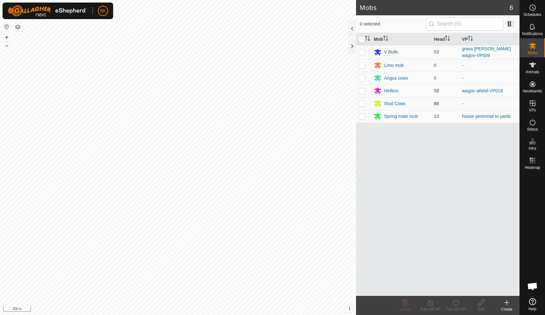
click at [362, 103] on p-checkbox at bounding box center [361, 103] width 6 height 5
click at [455, 304] on icon at bounding box center [456, 303] width 8 height 8
click at [438, 214] on div "Mob Head VP V Bulls 53 grass [PERSON_NAME] wagon-VP009 Limo mob 0 - Angus cows …" at bounding box center [437, 164] width 163 height 263
click at [362, 100] on td at bounding box center [363, 103] width 15 height 13
checkbox input "false"
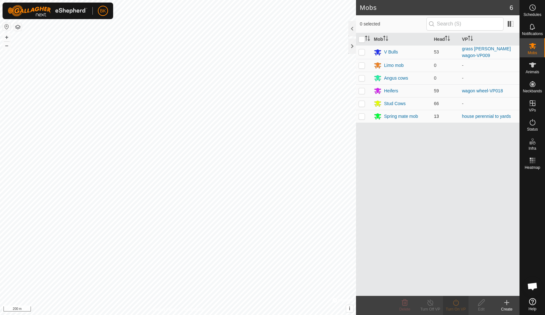
click at [363, 118] on p-checkbox at bounding box center [361, 116] width 6 height 5
checkbox input "true"
click at [456, 158] on div "Mob Head VP V Bulls 53 grass [PERSON_NAME] wagon-VP009 Limo mob 0 - Angus cows …" at bounding box center [437, 164] width 163 height 263
